Goal: Transaction & Acquisition: Purchase product/service

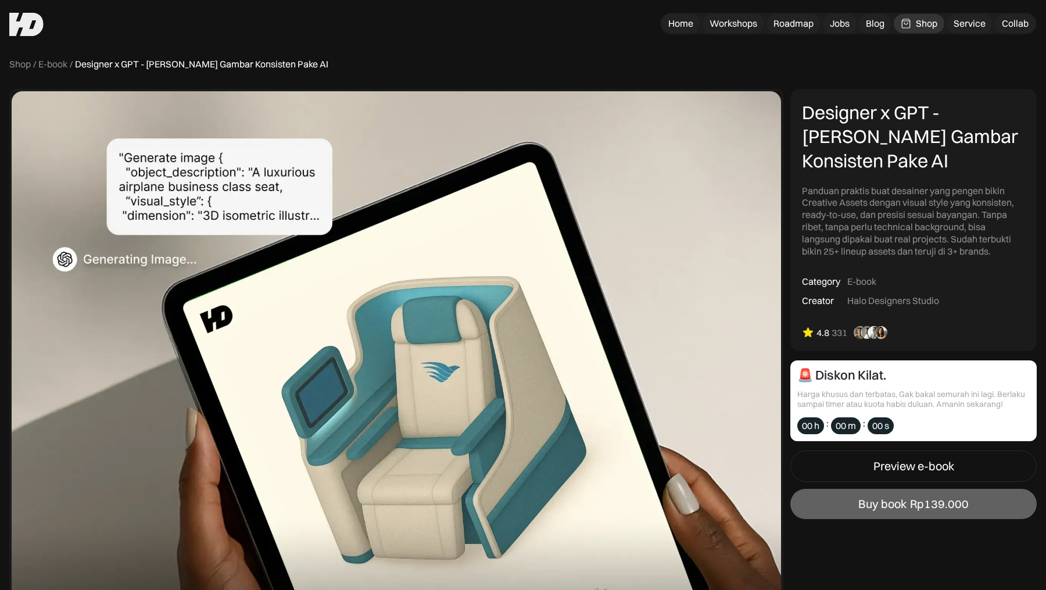
click at [587, 59] on div "Shop / E-book / Designer x GPT - Cara Bikin Gambar Konsisten Pake AI" at bounding box center [523, 64] width 1028 height 12
